Goal: Task Accomplishment & Management: Manage account settings

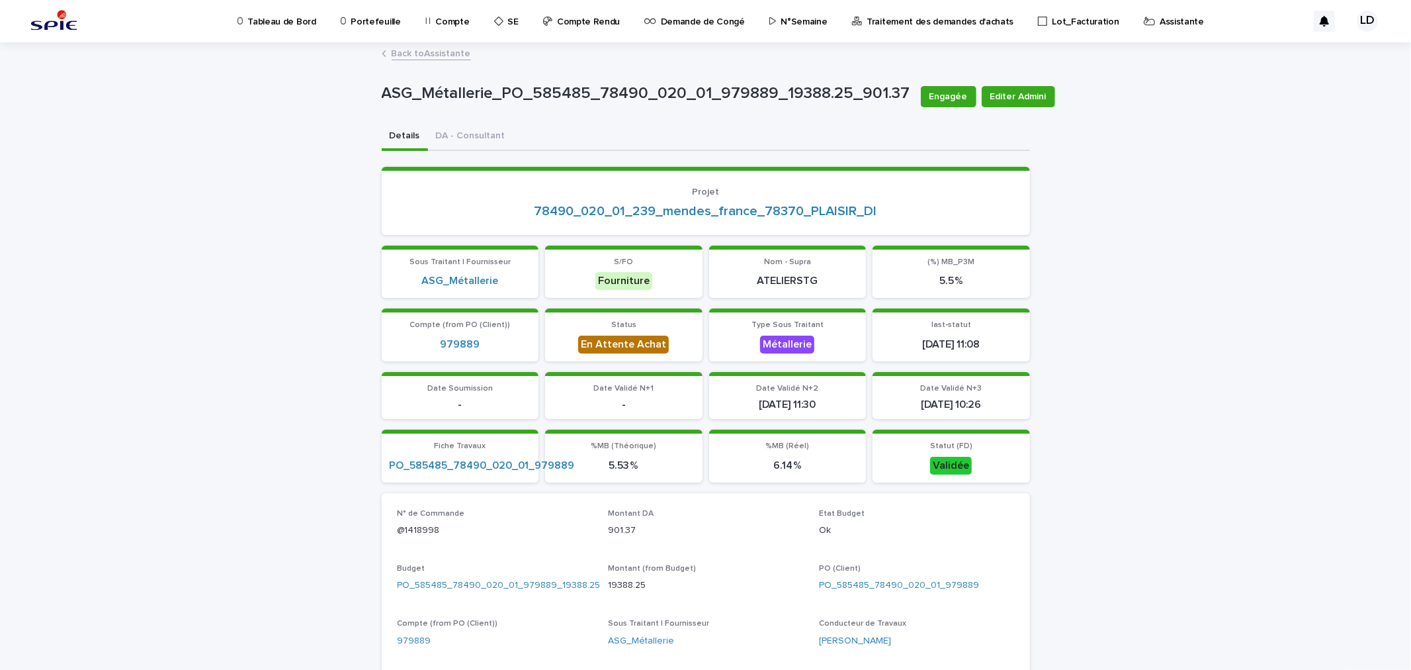
click at [419, 54] on link "Back to Assistante" at bounding box center [431, 52] width 79 height 15
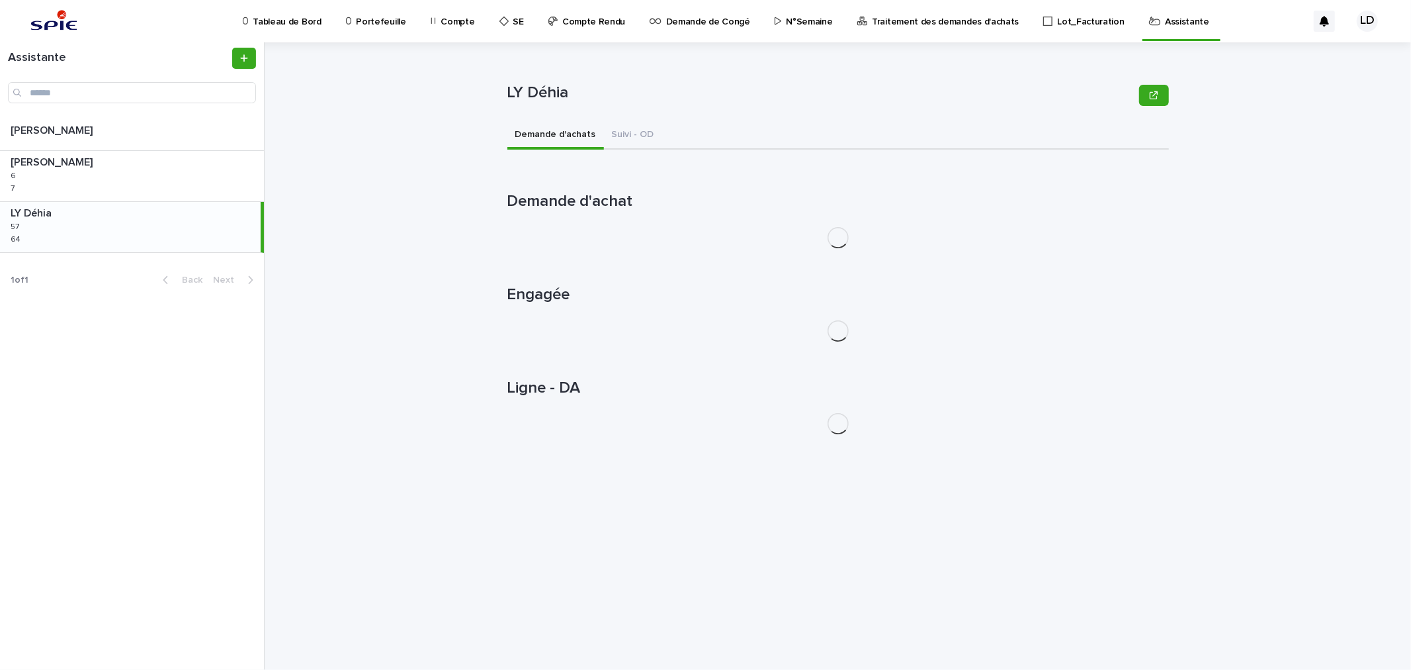
click at [136, 236] on div "LY Déhia LY Déhia 57 57 64 64" at bounding box center [130, 227] width 261 height 50
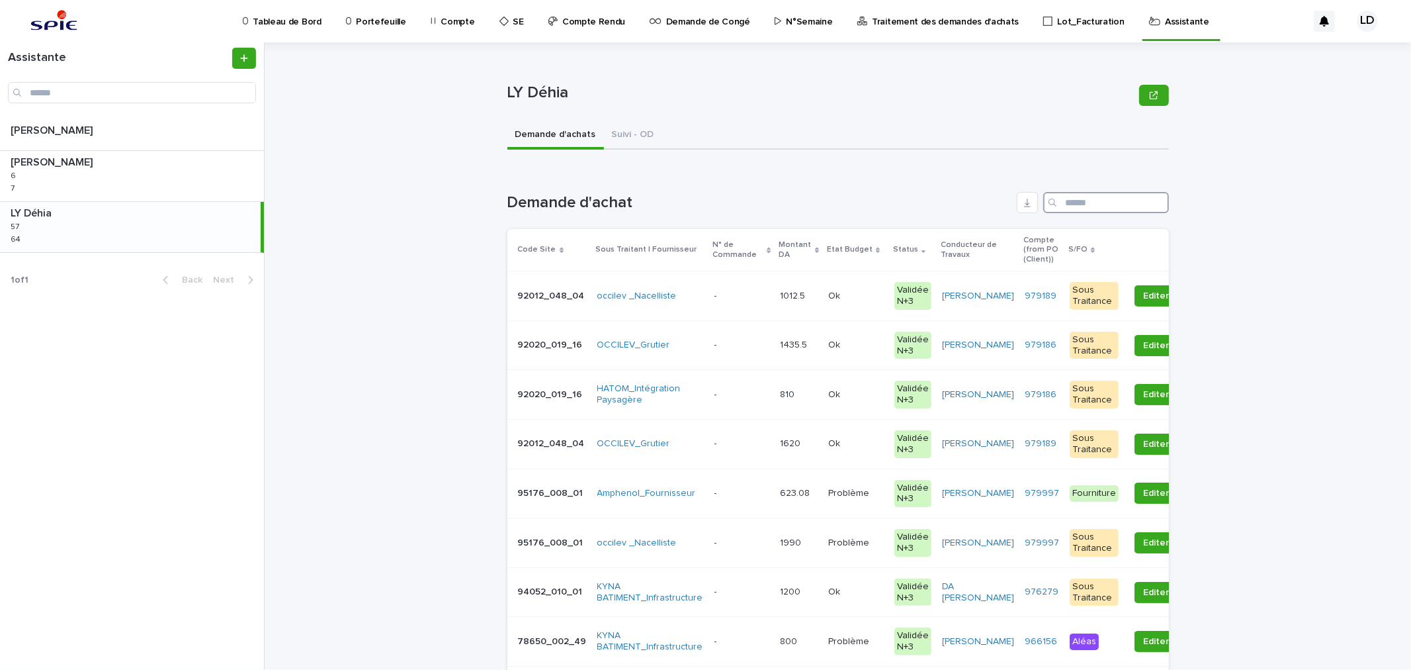
click at [1093, 202] on input "Search" at bounding box center [1106, 202] width 126 height 21
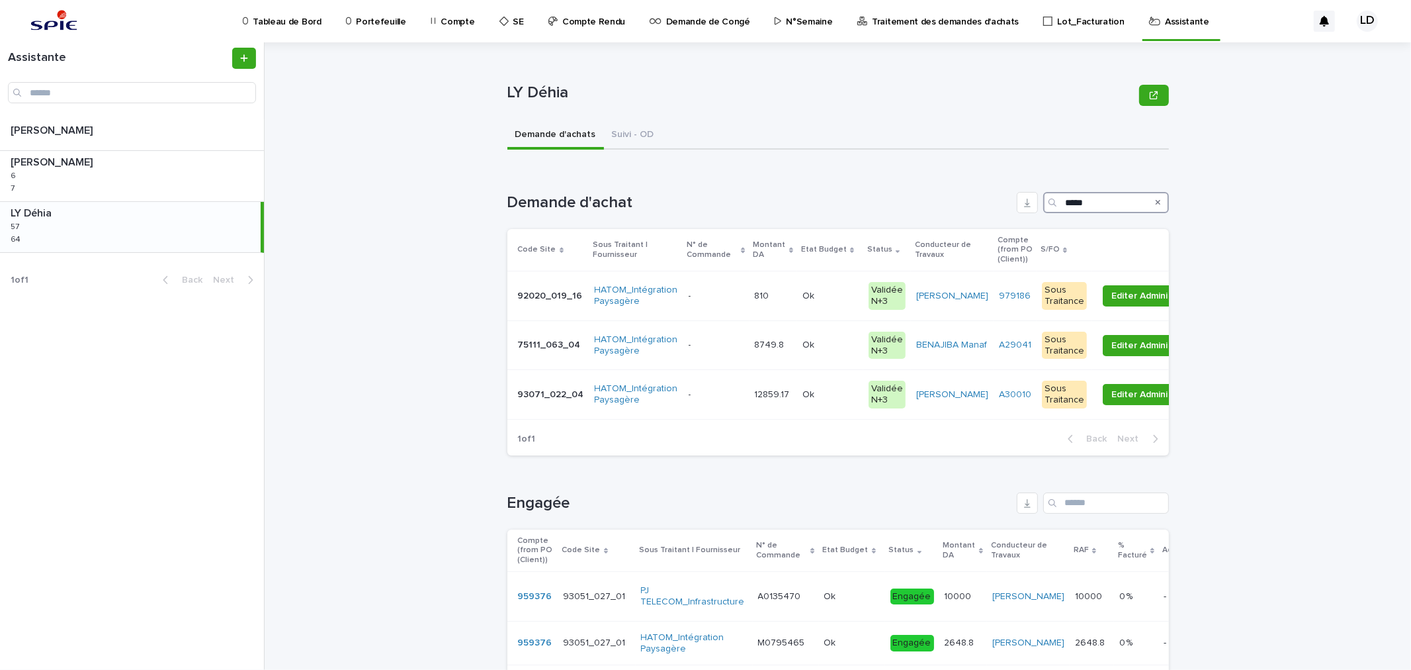
type input "*****"
click at [728, 362] on td "- -" at bounding box center [716, 345] width 66 height 50
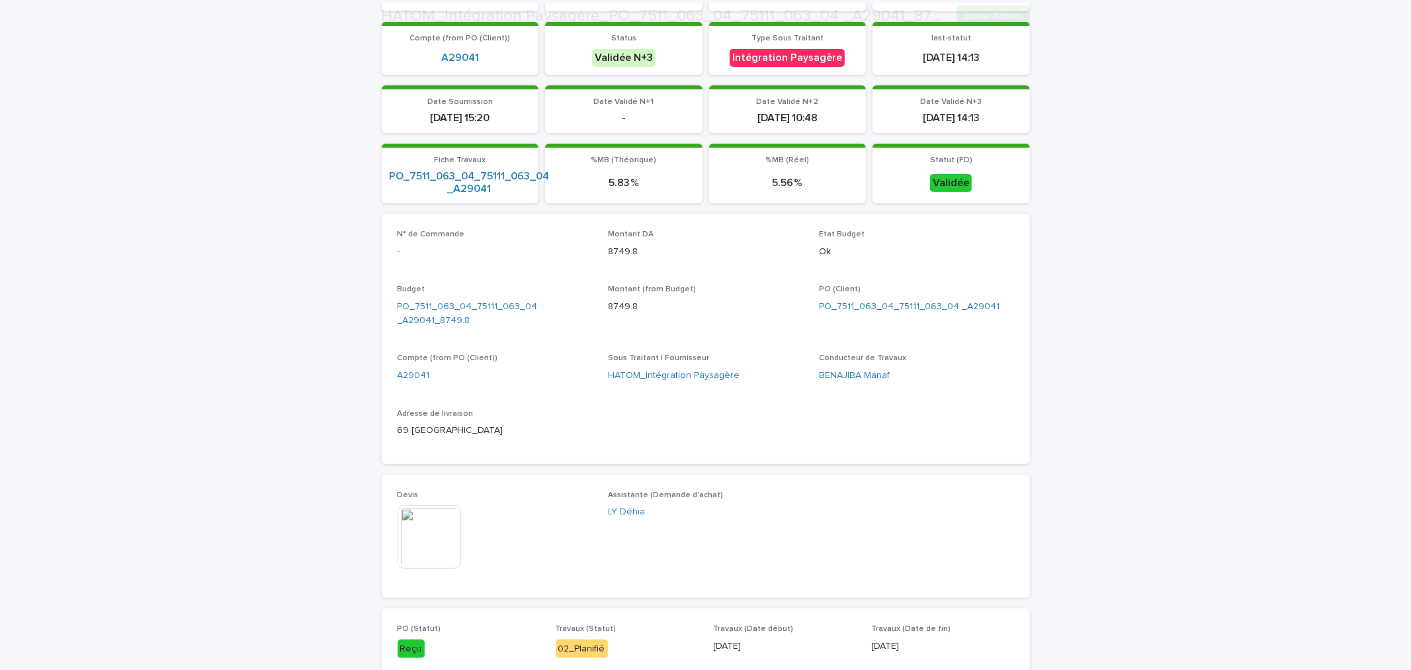
scroll to position [367, 0]
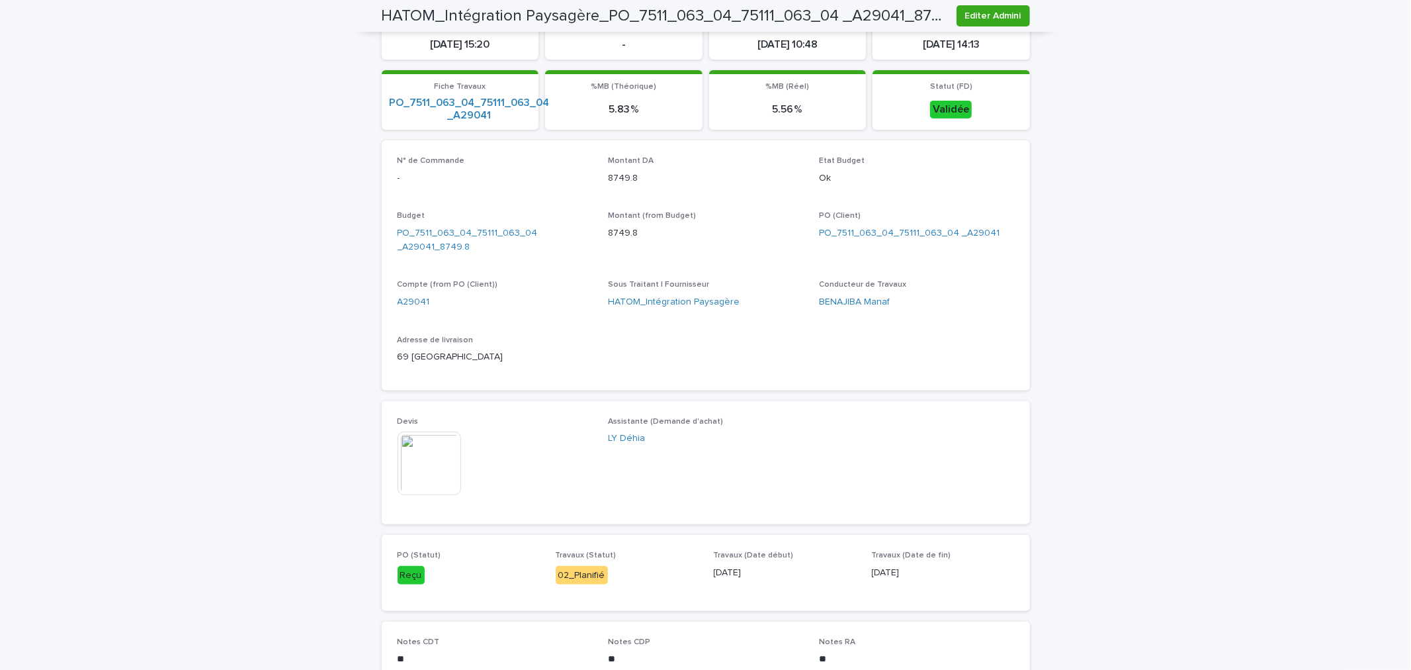
click at [408, 478] on img at bounding box center [430, 463] width 64 height 64
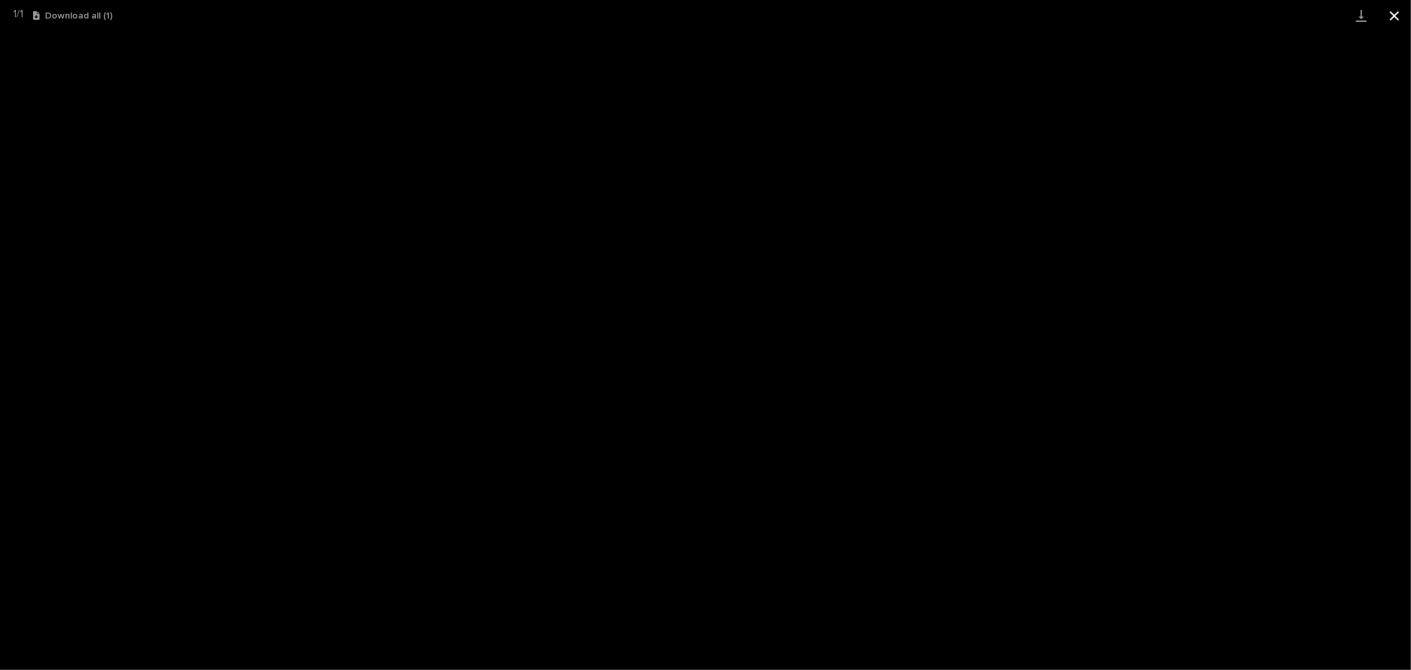
click at [1391, 14] on button "Close gallery" at bounding box center [1394, 15] width 33 height 31
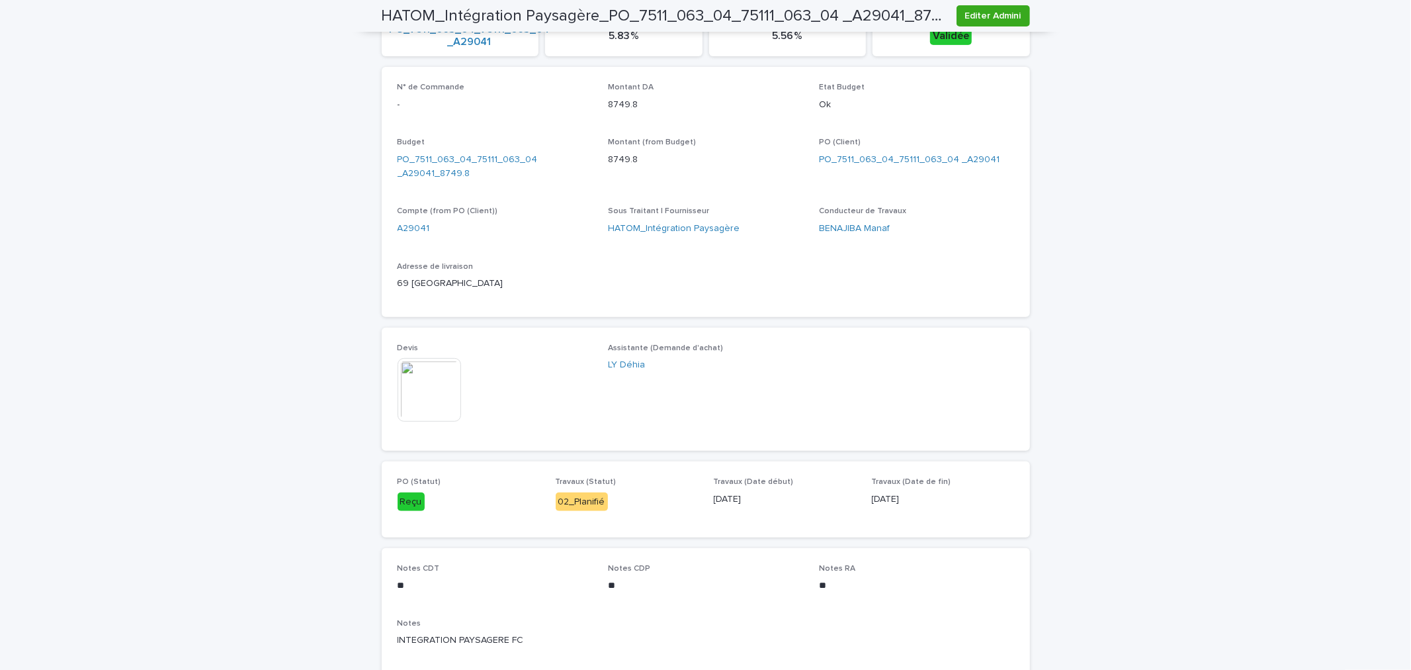
scroll to position [294, 0]
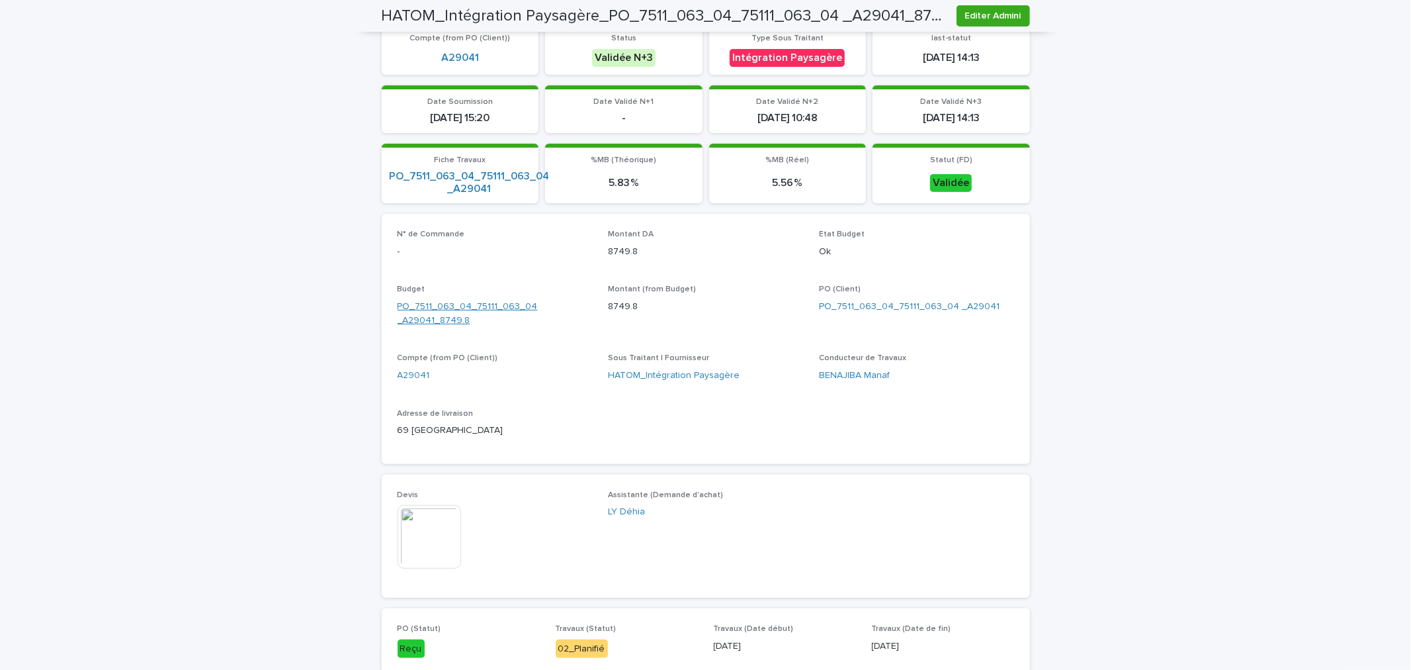
click at [480, 315] on link "PO_7511_063_04_75111_063_04 _A29041_8749.8" at bounding box center [495, 314] width 195 height 28
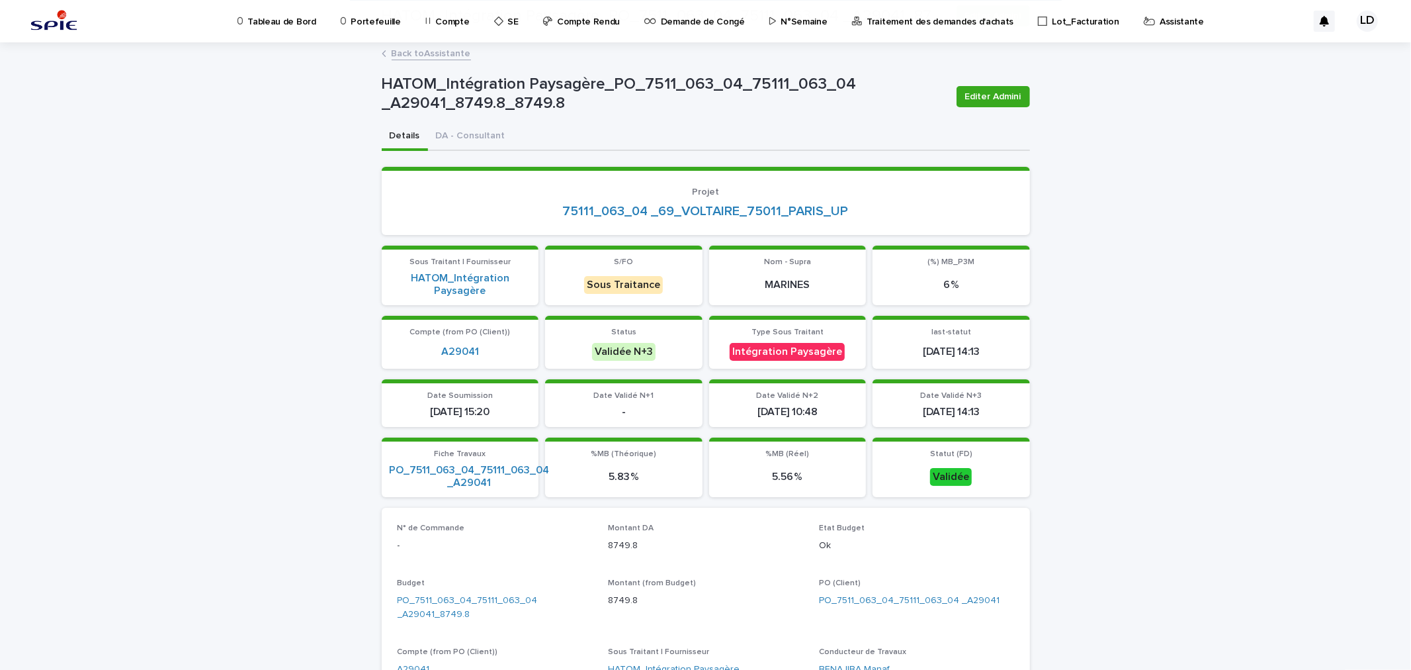
scroll to position [220, 0]
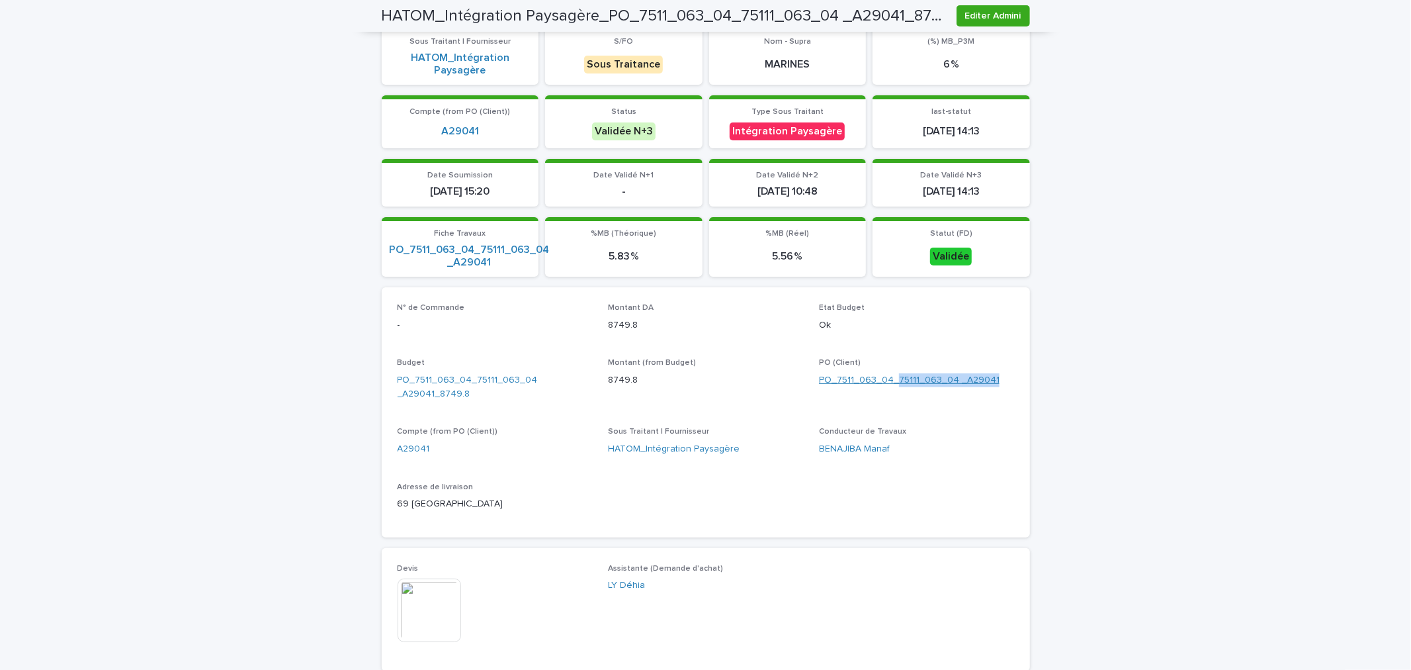
drag, startPoint x: 1003, startPoint y: 377, endPoint x: 891, endPoint y: 372, distance: 111.9
click at [891, 373] on div "PO_7511_063_04_75111_063_04 _A29041" at bounding box center [916, 380] width 195 height 14
copy link "75111_063_04 _A29041"
click at [505, 509] on div "Adresse de livraison [STREET_ADDRESS]" at bounding box center [495, 501] width 195 height 39
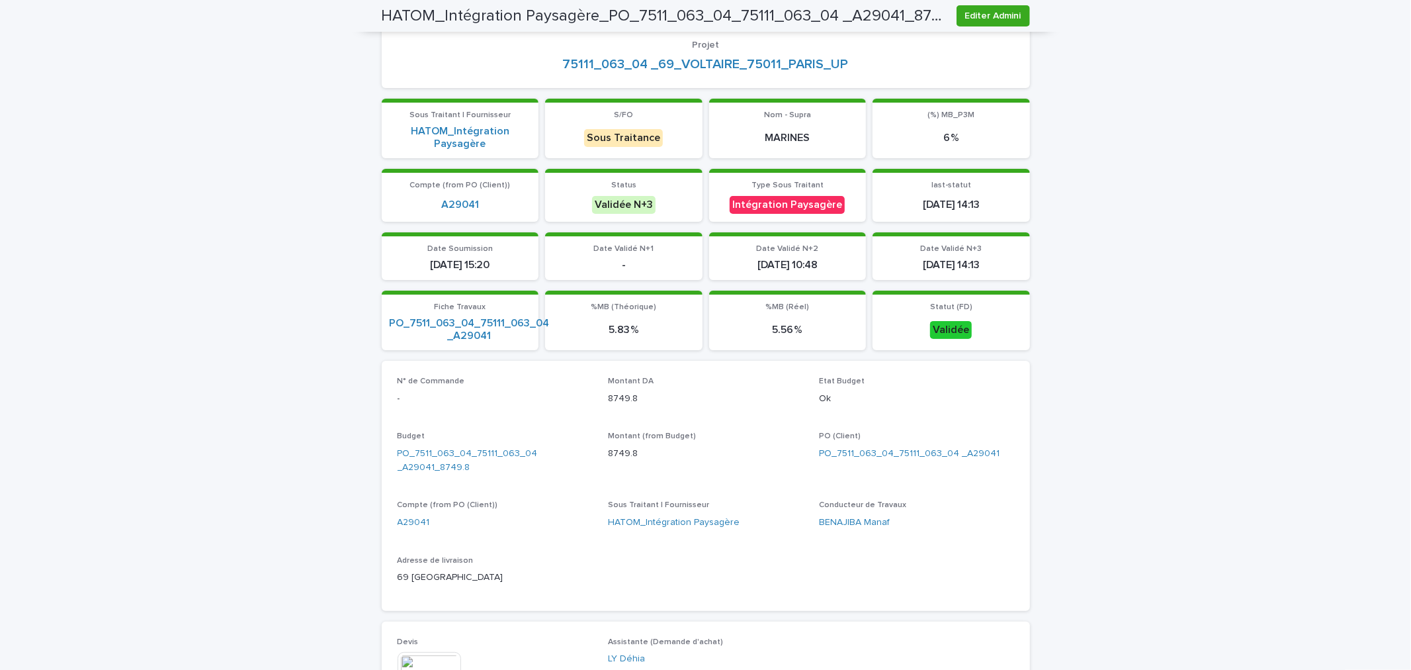
scroll to position [73, 0]
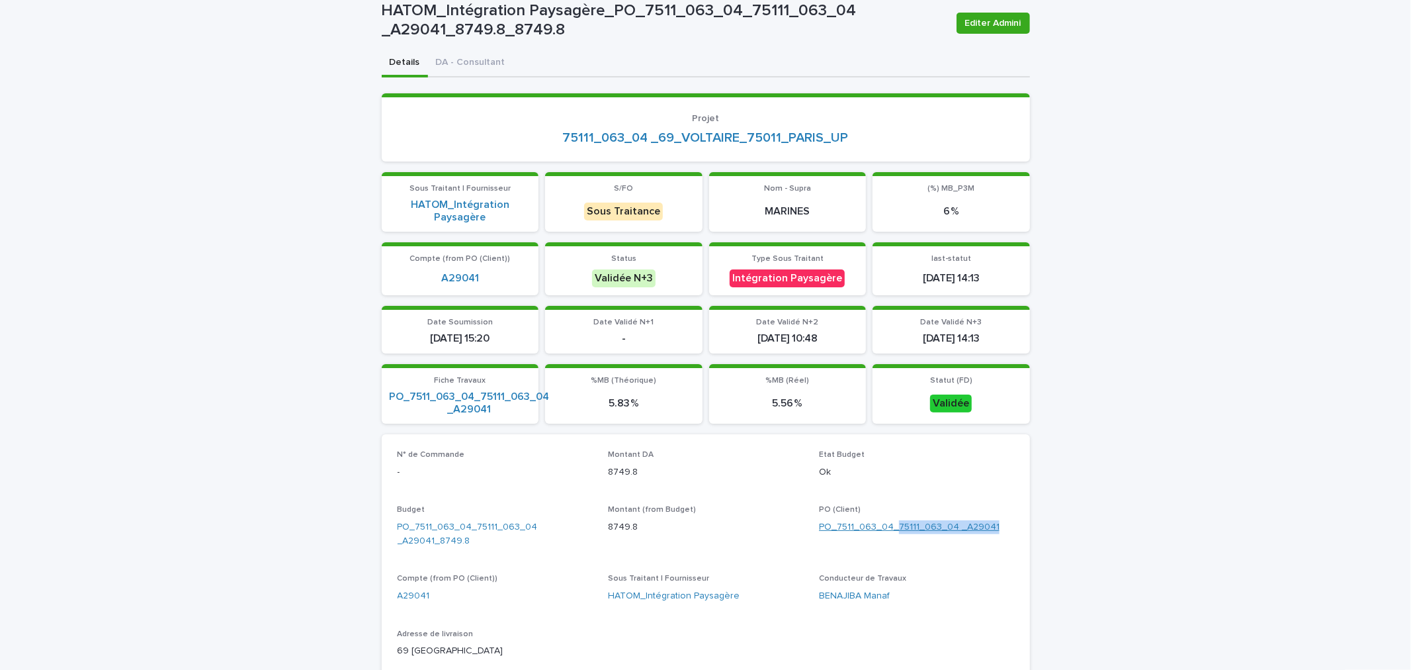
drag, startPoint x: 1007, startPoint y: 526, endPoint x: 890, endPoint y: 530, distance: 117.2
click at [890, 530] on div "PO_7511_063_04_75111_063_04 _A29041" at bounding box center [916, 527] width 195 height 14
copy link "75111_063_04 _A29041"
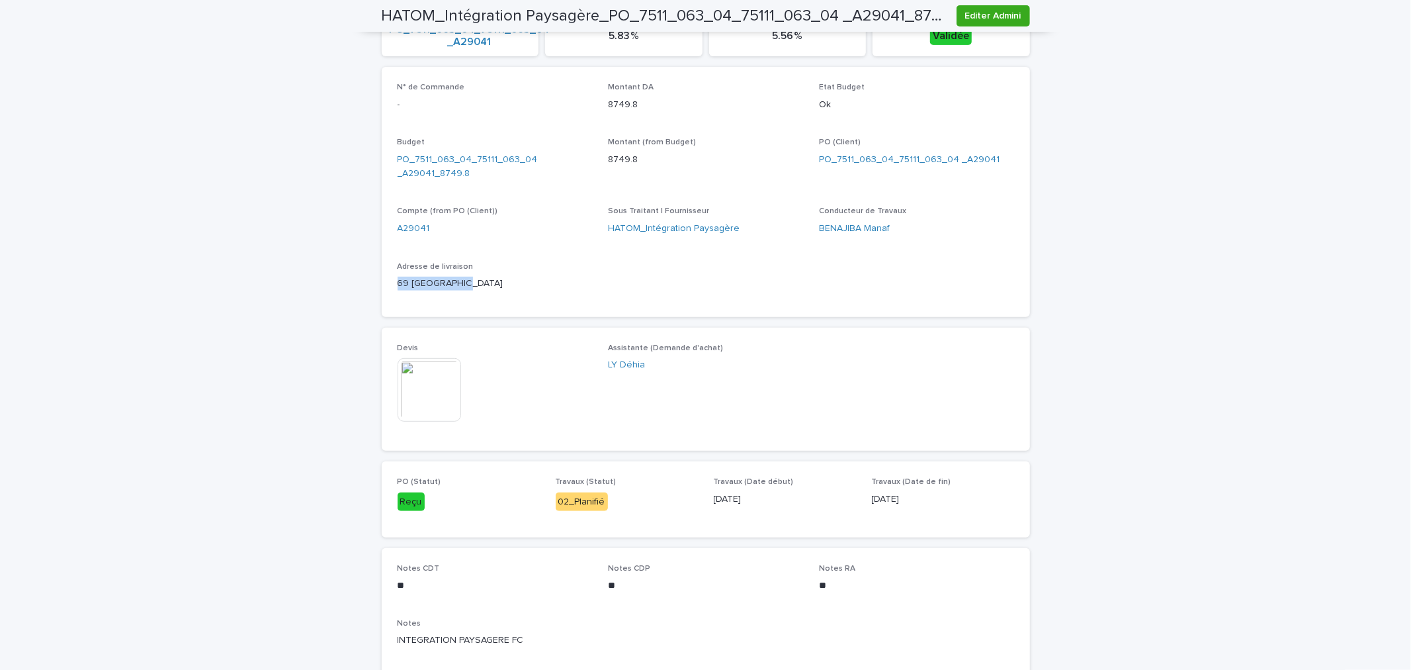
drag, startPoint x: 460, startPoint y: 279, endPoint x: 337, endPoint y: 284, distance: 122.5
click at [337, 284] on div "Loading... Saving… Loading... Saving… HATOM_Intégration Paysagère_PO_7511_063_0…" at bounding box center [705, 244] width 1411 height 1283
copy p "69 BD VOLTAIRE"
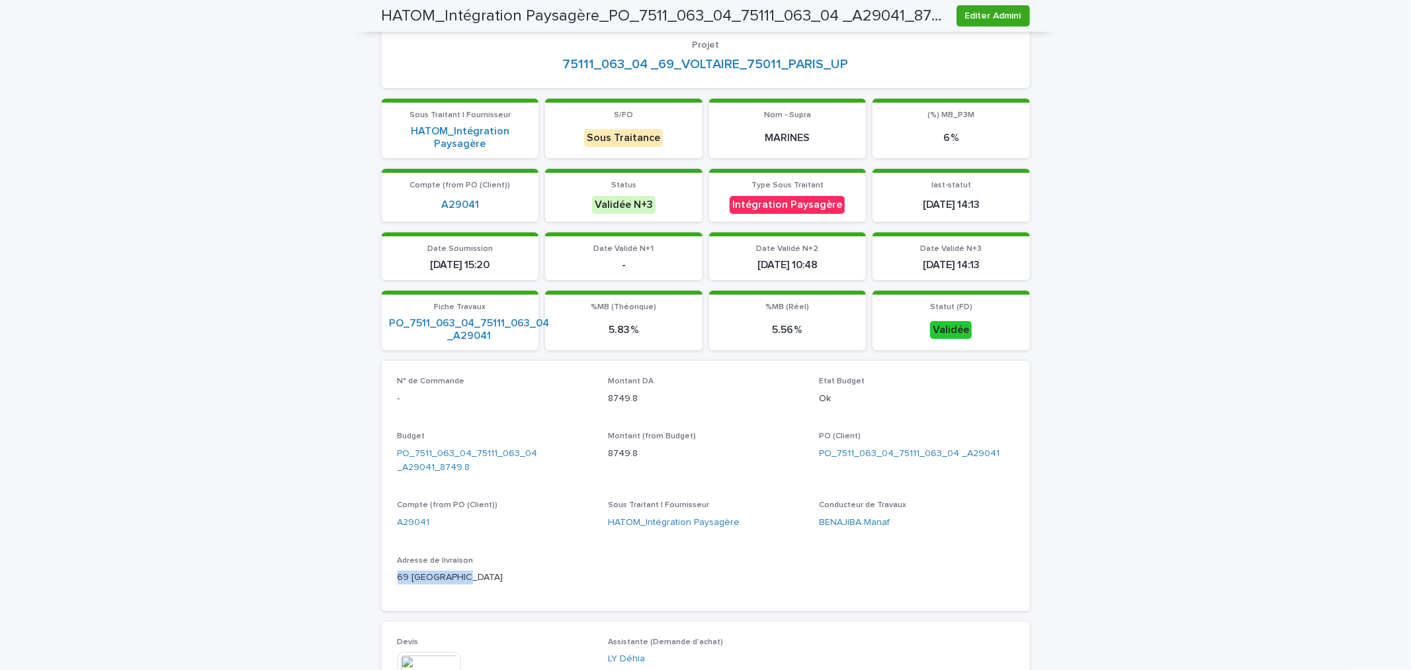
scroll to position [367, 0]
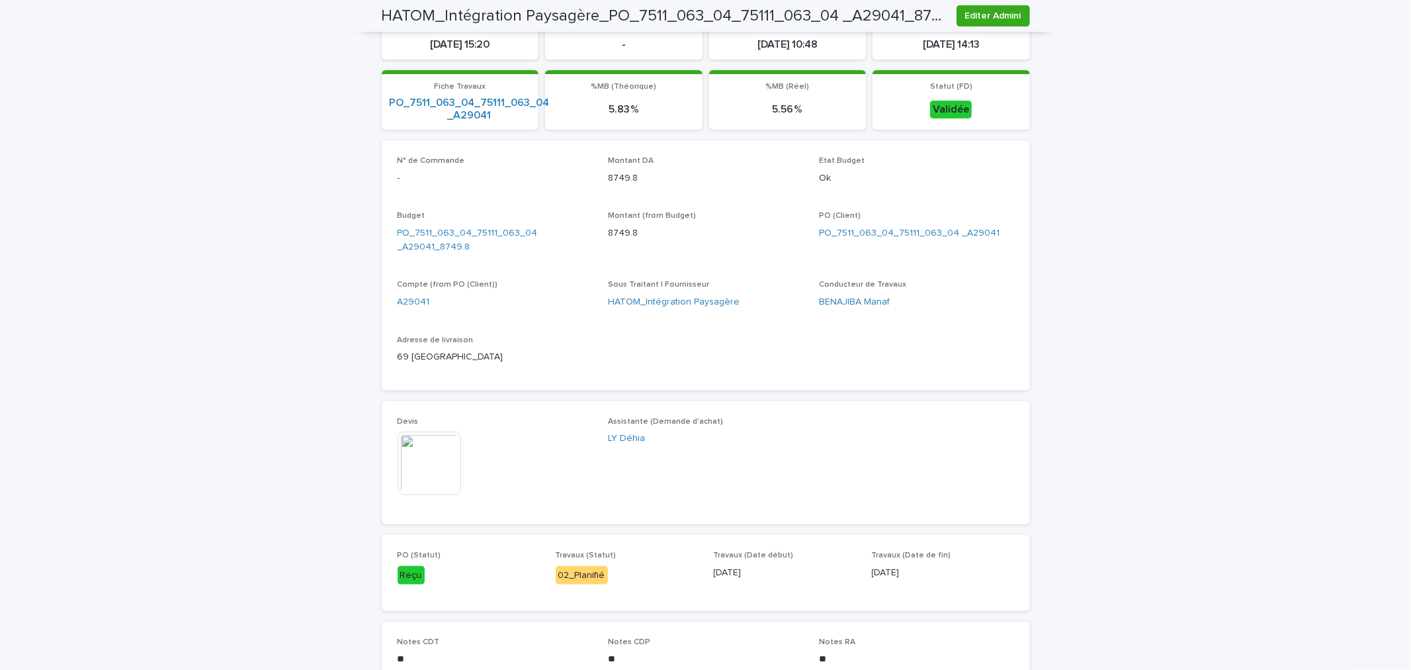
click at [498, 361] on div "Adresse de livraison [STREET_ADDRESS]" at bounding box center [495, 354] width 195 height 39
drag, startPoint x: 494, startPoint y: 354, endPoint x: 389, endPoint y: 362, distance: 105.5
click at [389, 362] on div "N° de Commande - [GEOGRAPHIC_DATA] DA 8749.8 Etat Budget Ok Budget PO_7511_063_…" at bounding box center [706, 265] width 648 height 250
copy p "69 [GEOGRAPHIC_DATA]"
drag, startPoint x: 1000, startPoint y: 232, endPoint x: 890, endPoint y: 228, distance: 110.6
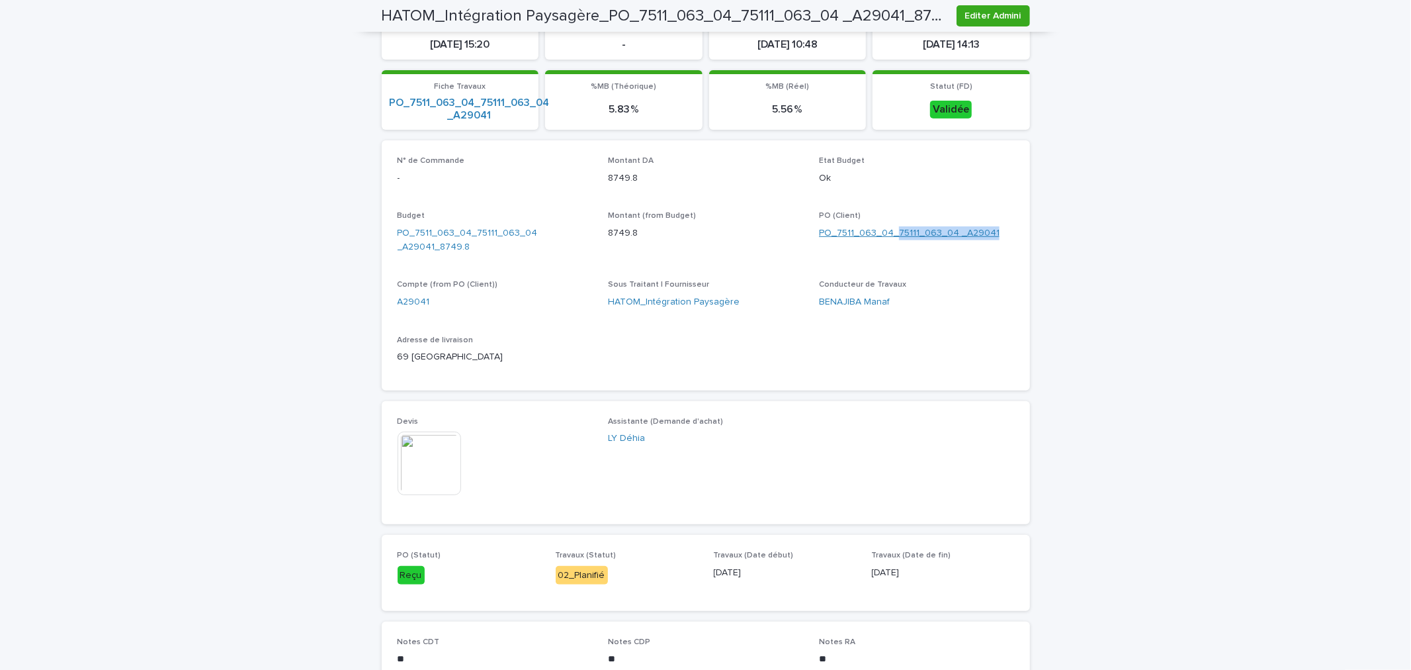
click at [890, 228] on div "PO_7511_063_04_75111_063_04 _A29041" at bounding box center [916, 233] width 195 height 14
copy link "75111_063_04 _A29041"
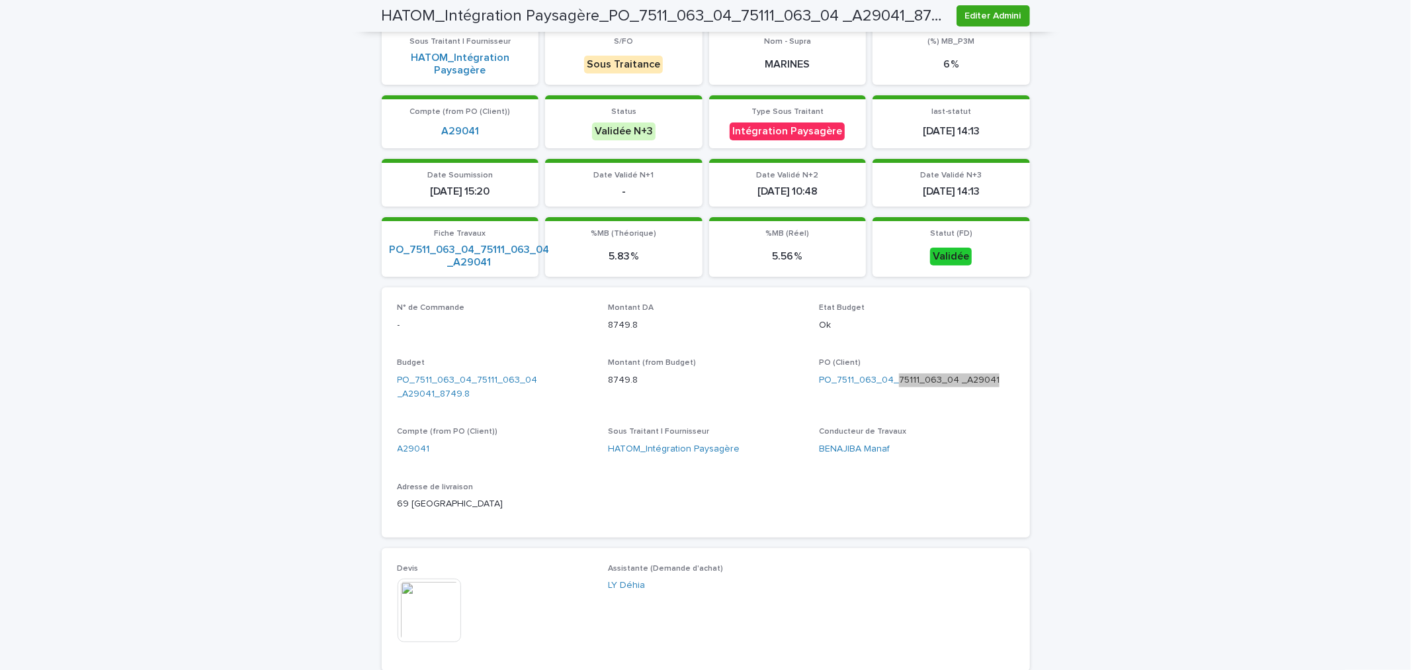
scroll to position [147, 0]
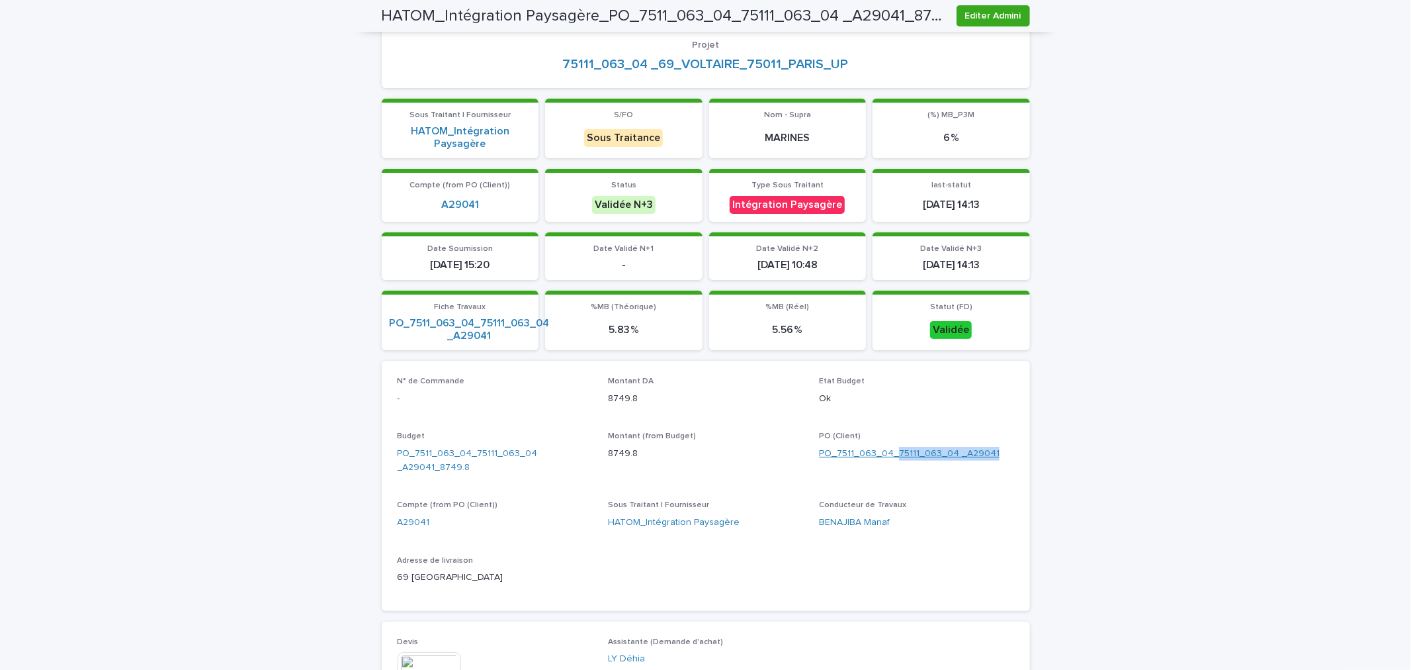
click at [852, 448] on link "PO_7511_063_04_75111_063_04 _A29041" at bounding box center [909, 454] width 181 height 14
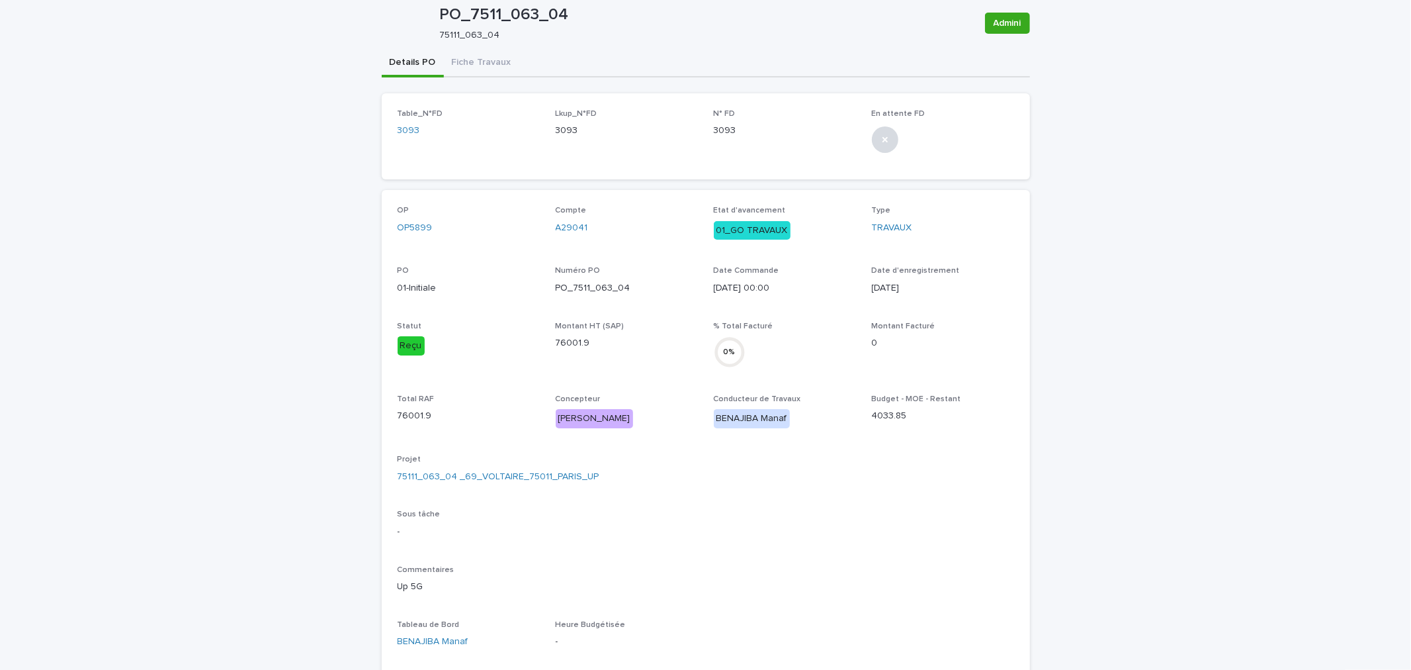
scroll to position [367, 0]
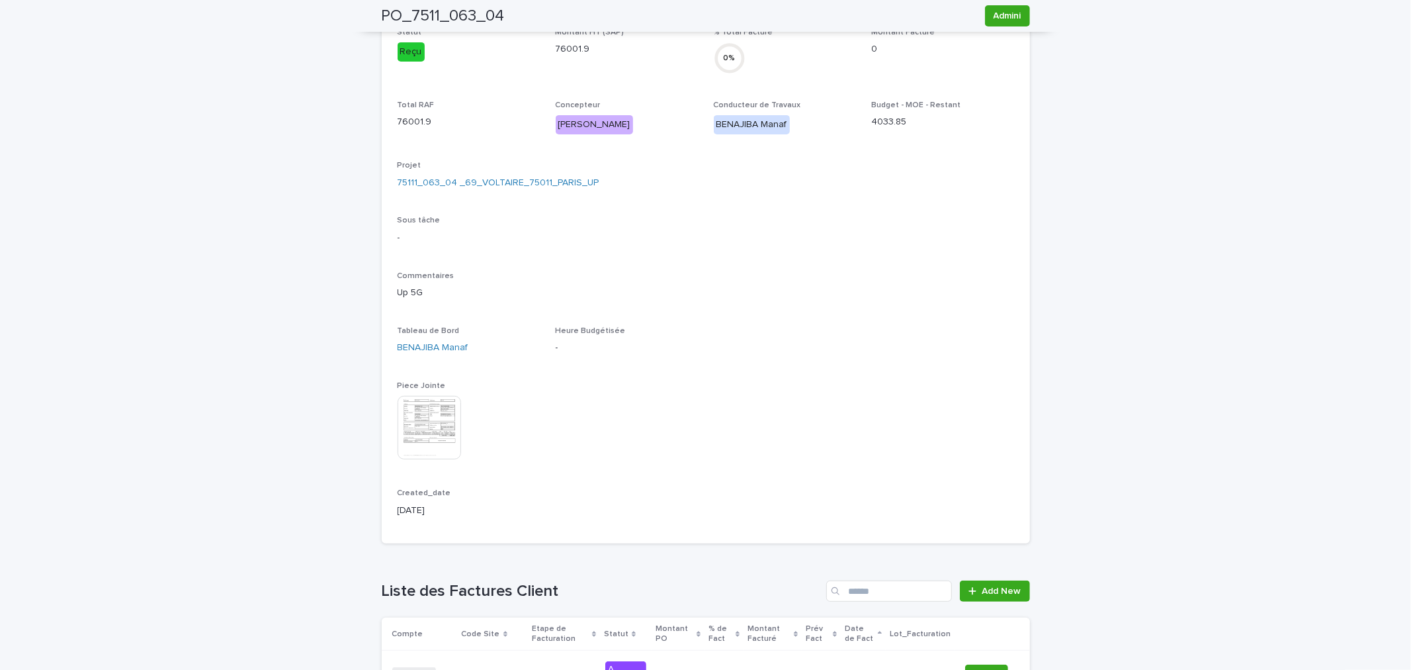
click at [431, 426] on img at bounding box center [430, 428] width 64 height 64
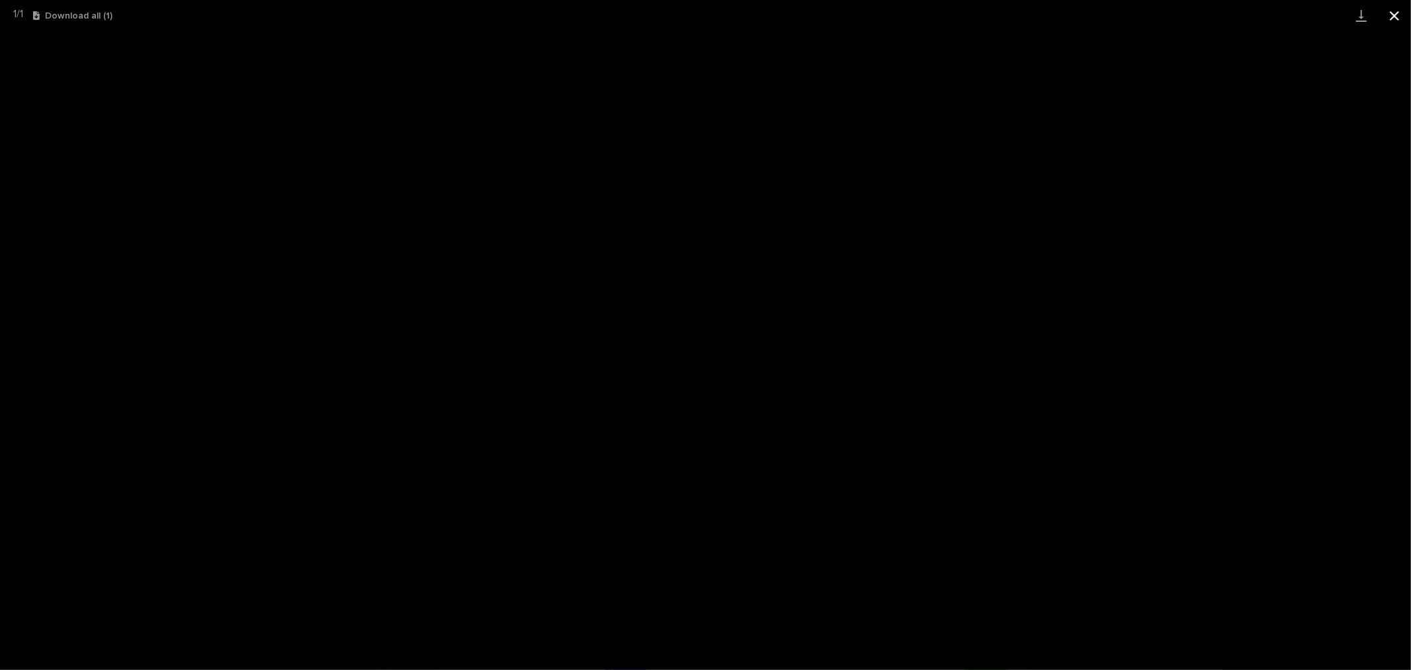
click at [1390, 18] on button "Close gallery" at bounding box center [1394, 15] width 33 height 31
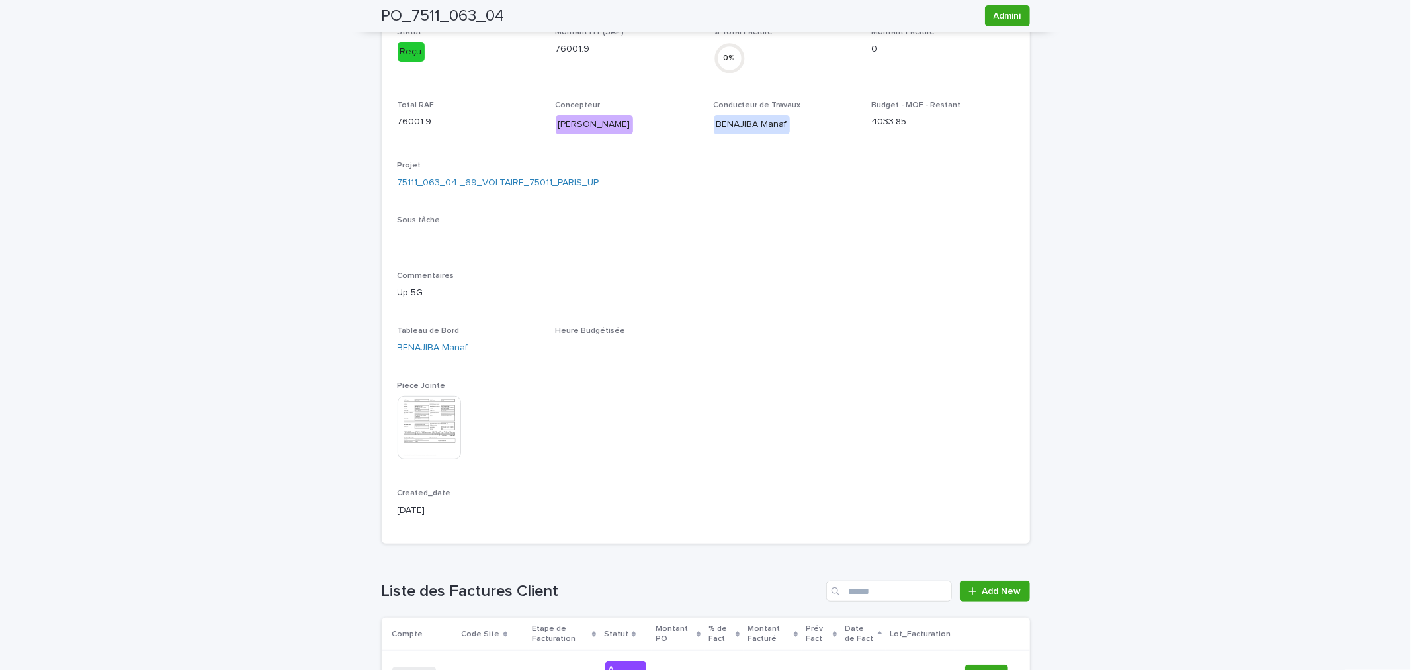
scroll to position [0, 0]
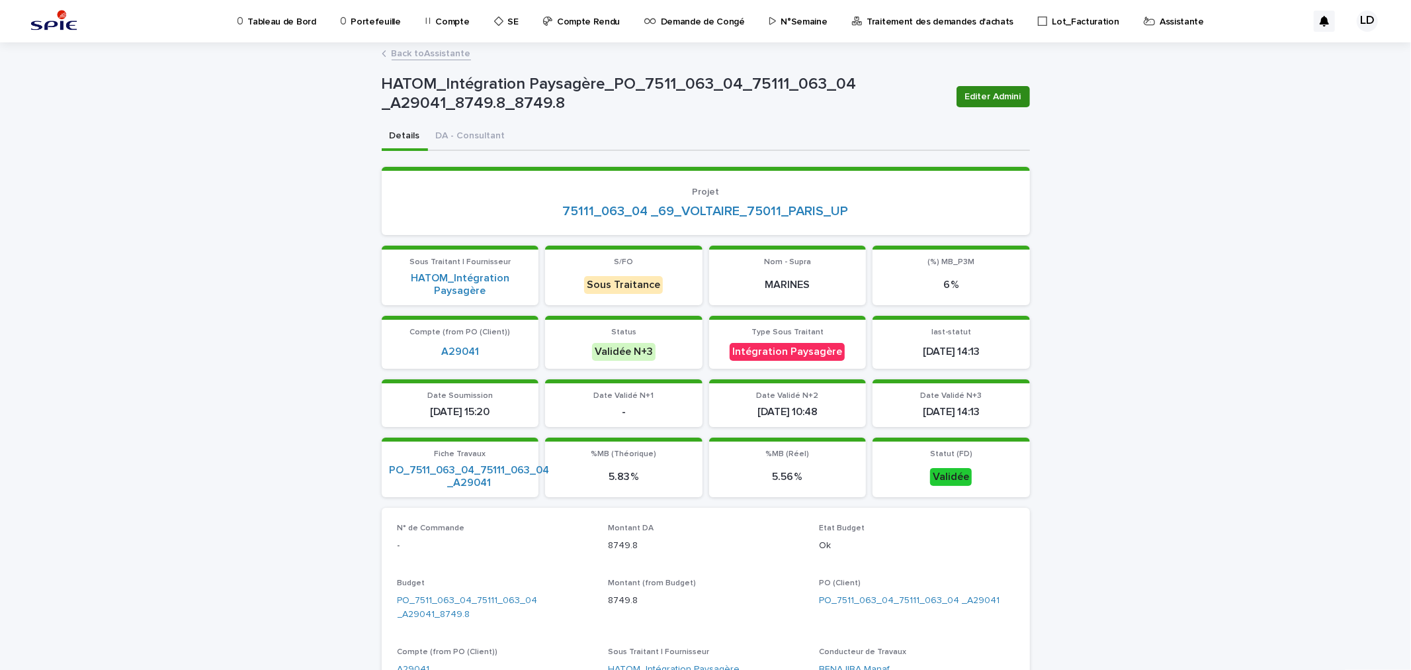
click at [982, 100] on span "Editer Admini" at bounding box center [993, 96] width 56 height 13
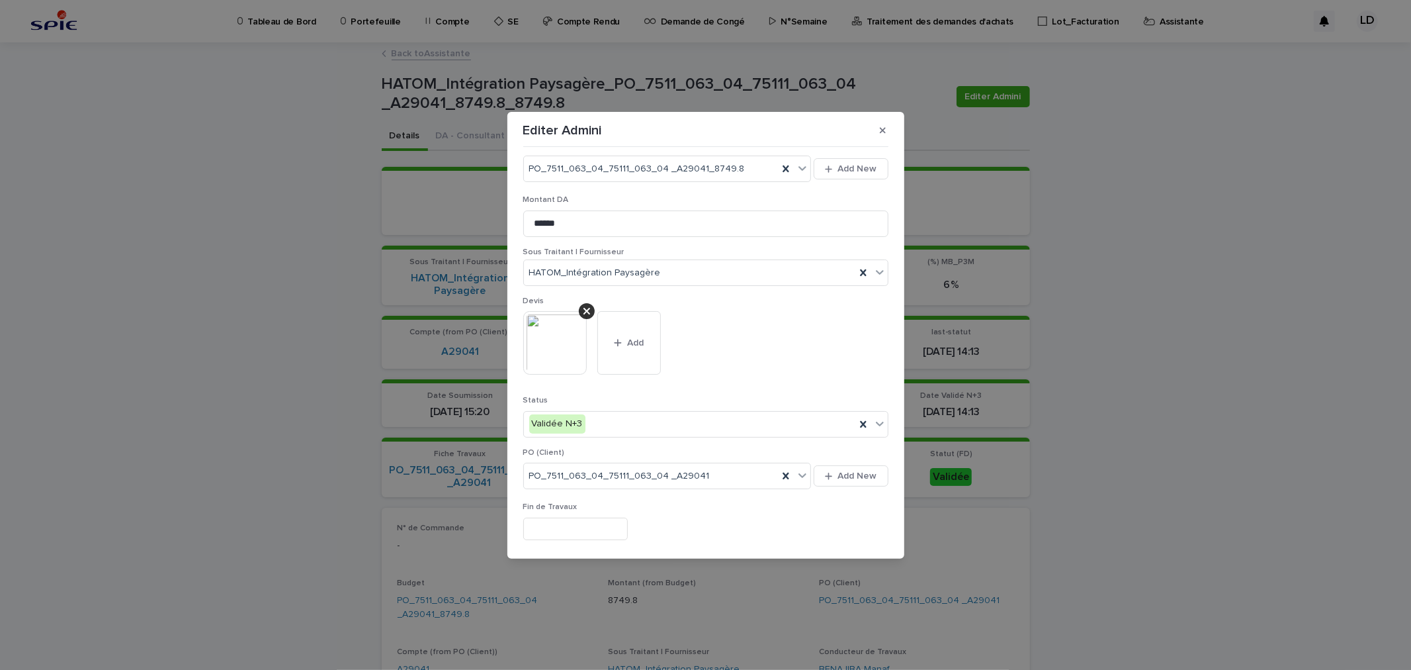
scroll to position [147, 0]
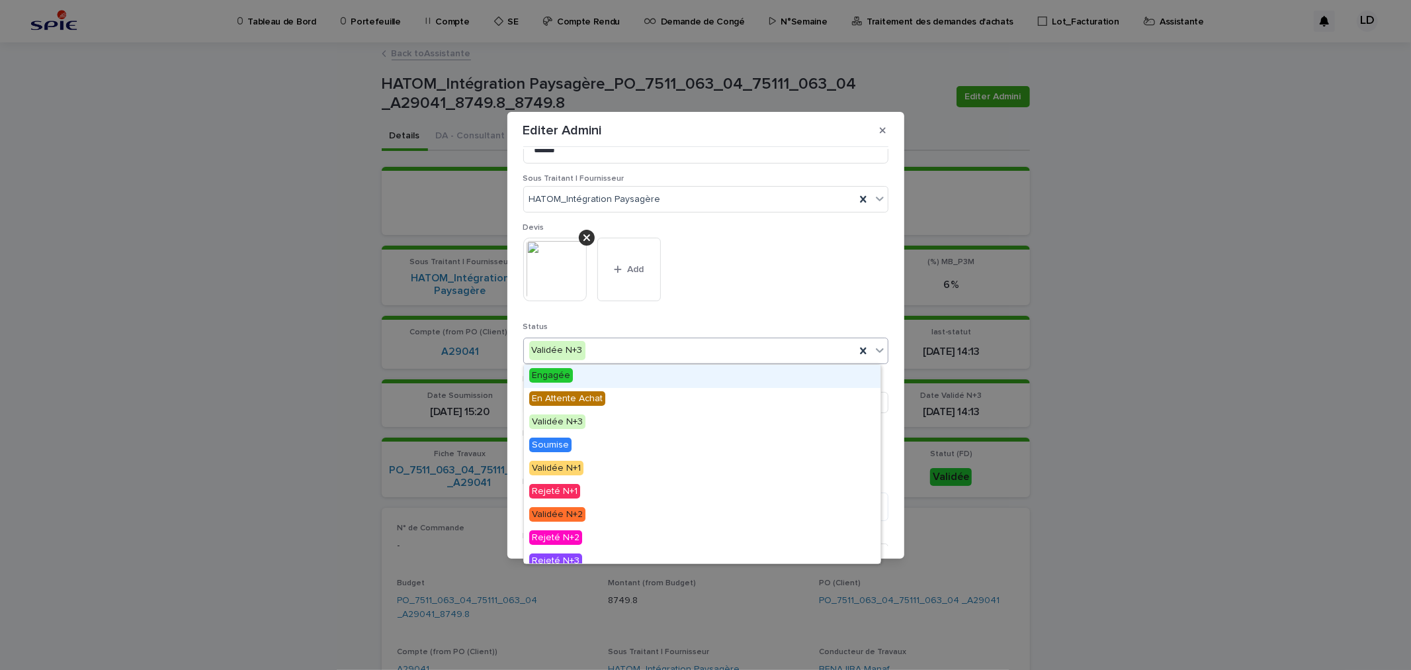
click at [617, 351] on div "Validée N+3" at bounding box center [689, 350] width 331 height 22
click at [598, 398] on span "En Attente Achat" at bounding box center [567, 398] width 76 height 15
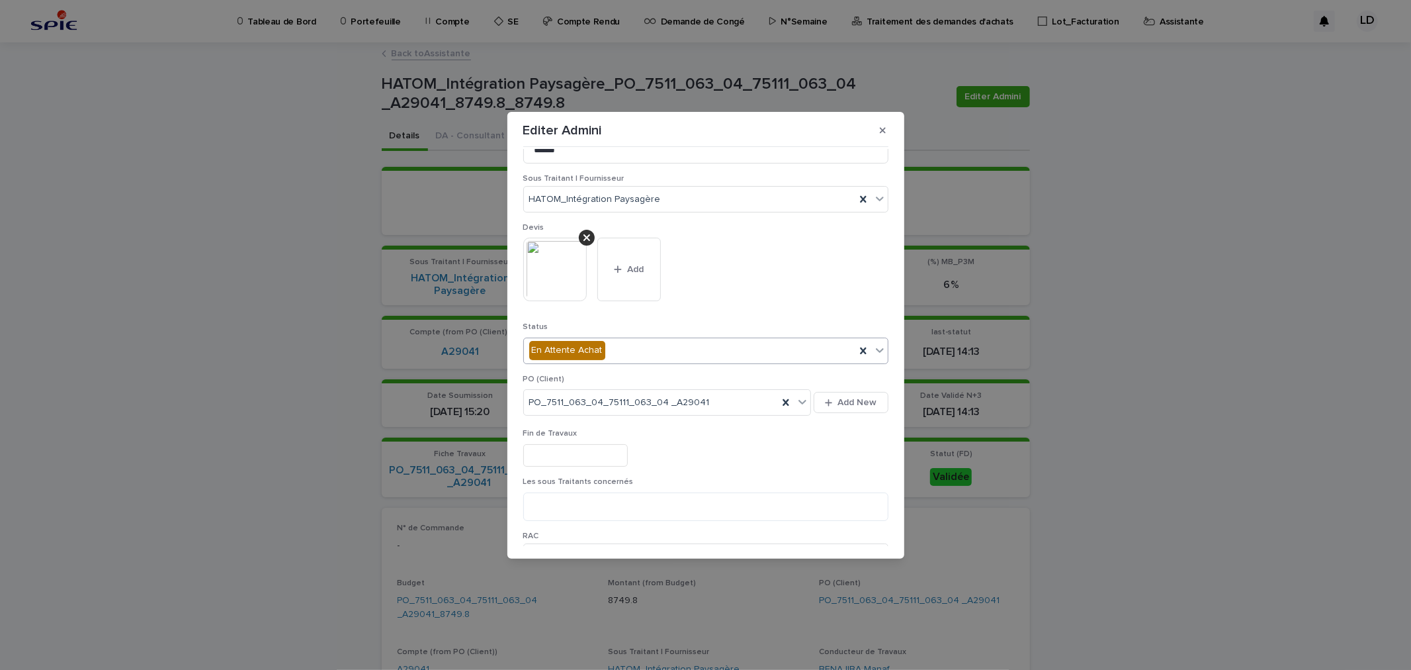
scroll to position [441, 0]
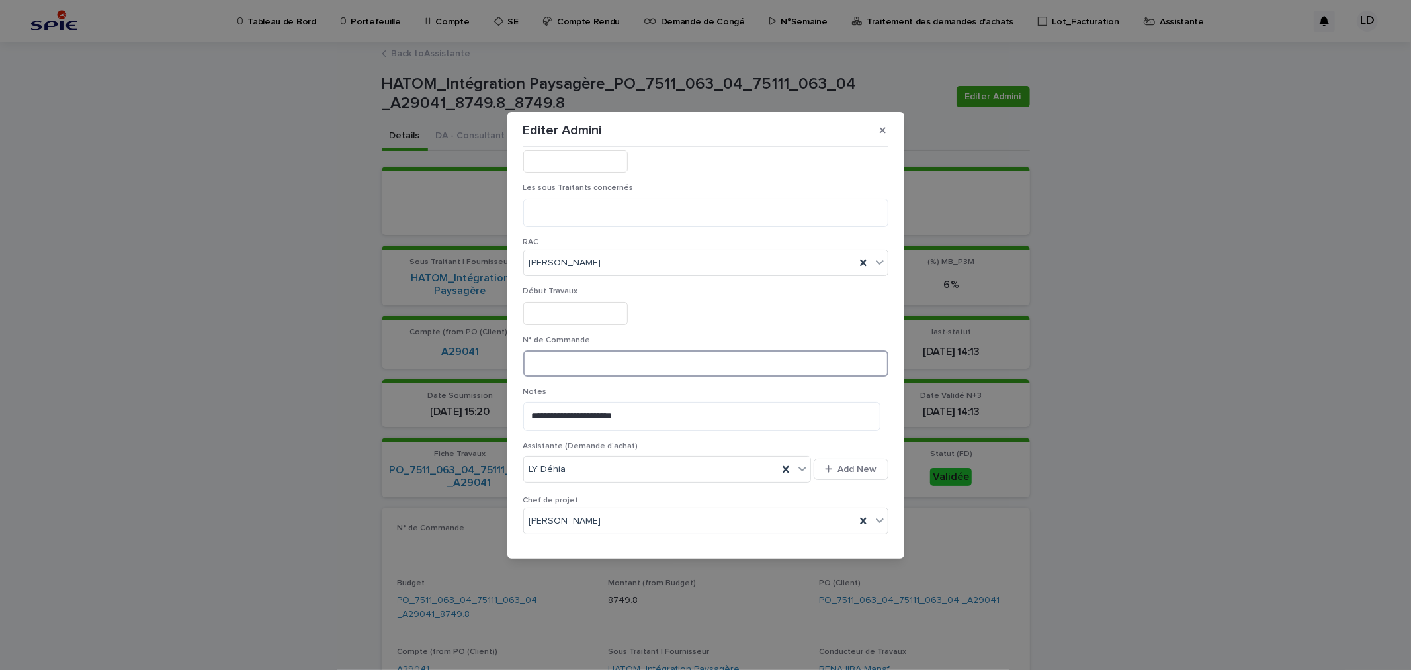
click at [552, 365] on input at bounding box center [705, 363] width 365 height 26
type input "*"
paste input "*******"
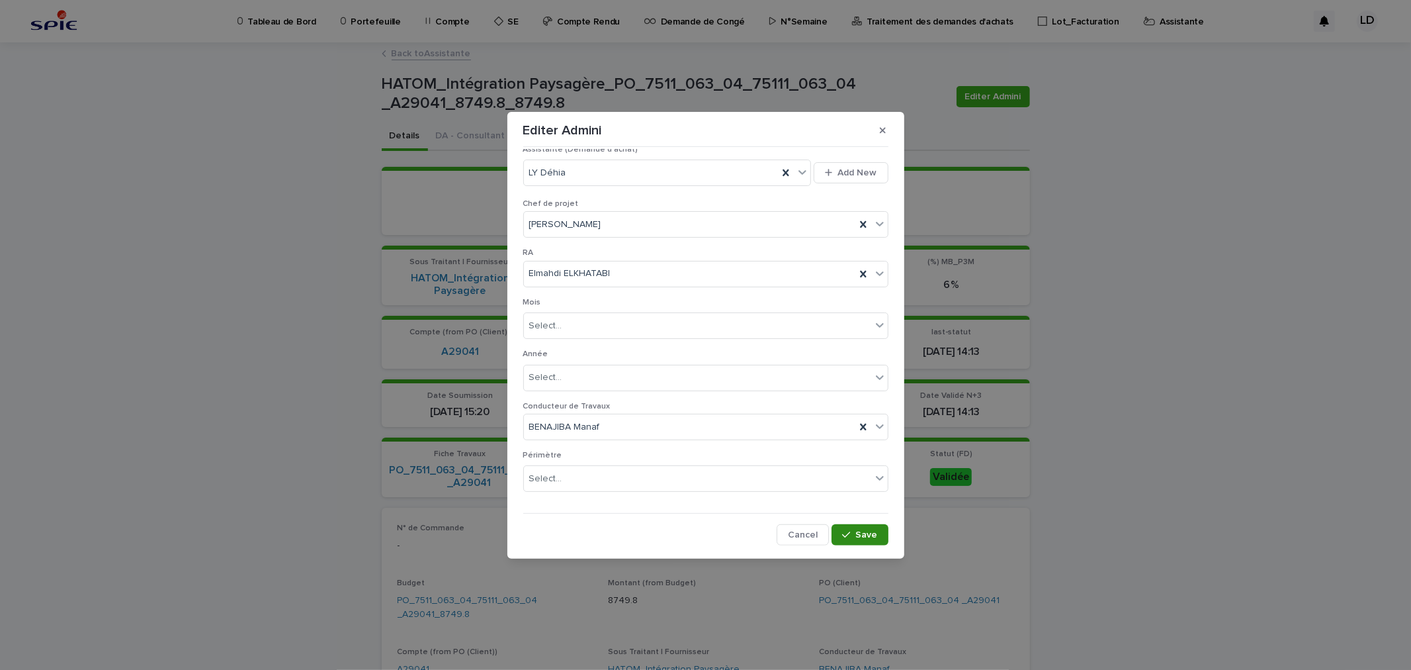
type input "*********"
click at [845, 530] on div "button" at bounding box center [848, 534] width 13 height 9
